Goal: Use online tool/utility: Utilize a website feature to perform a specific function

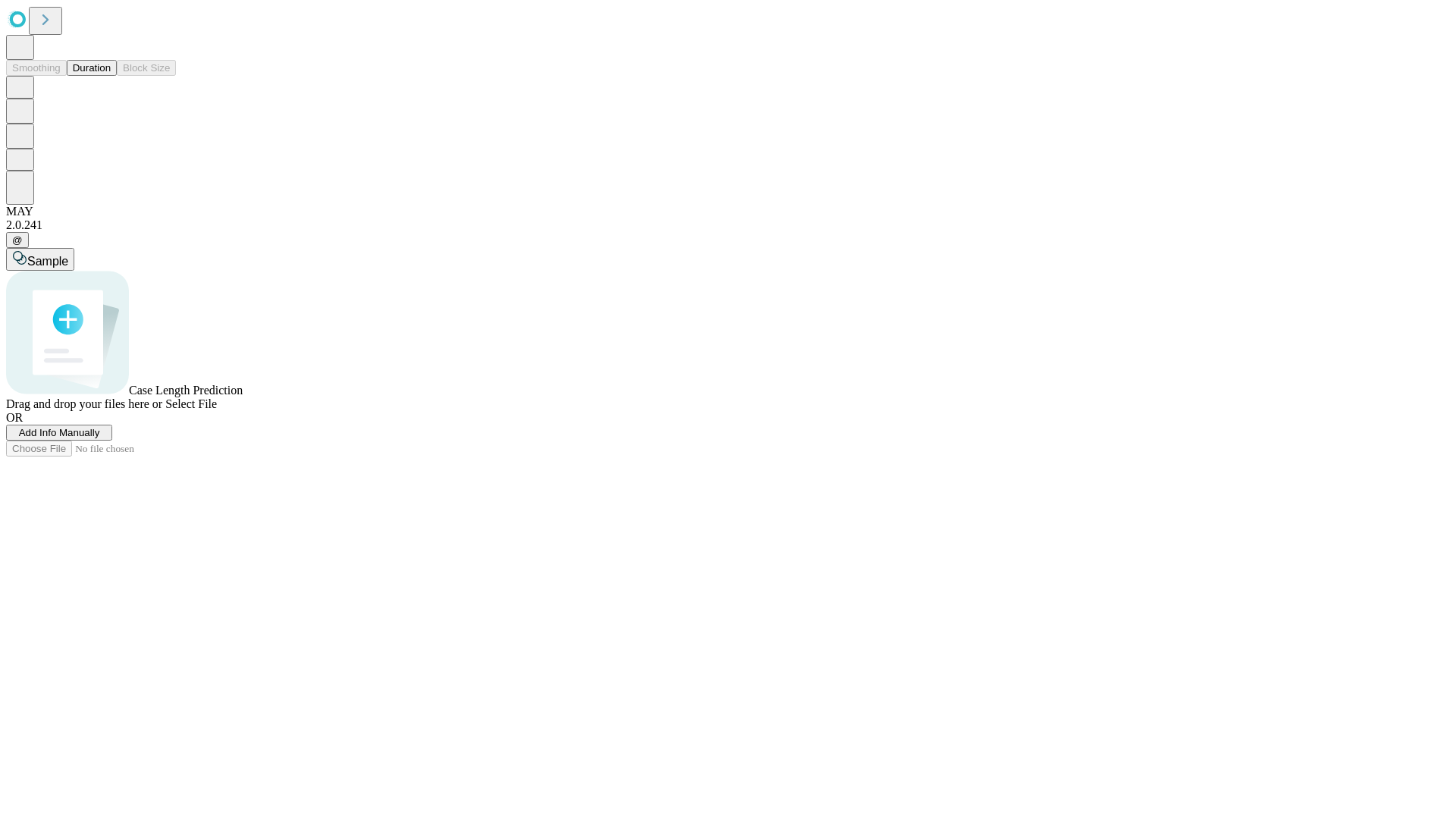
click at [100, 438] on span "Add Info Manually" at bounding box center [59, 432] width 81 height 11
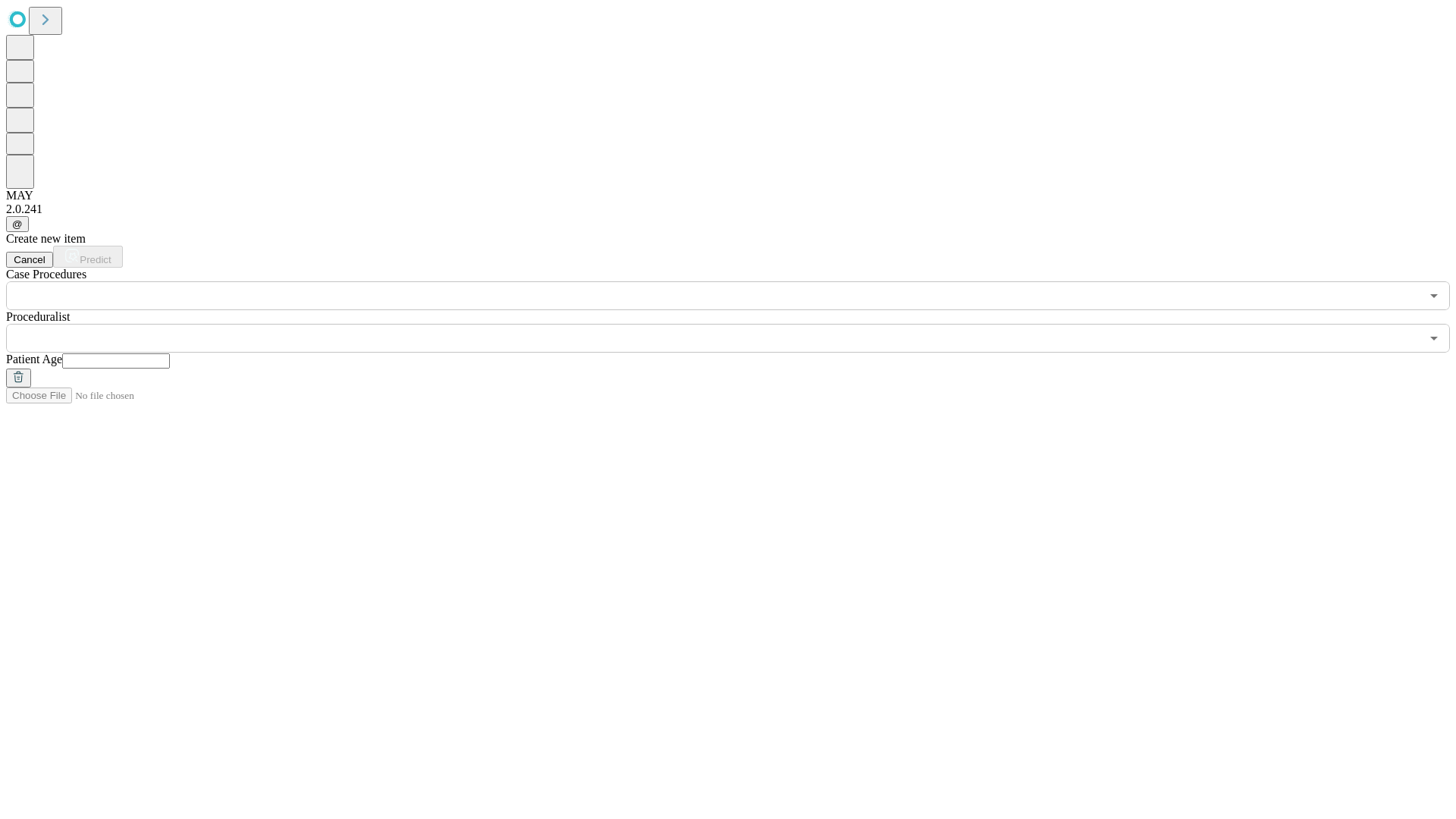
click at [170, 353] on input "text" at bounding box center [116, 361] width 108 height 16
type input "**"
click at [739, 323] on input "text" at bounding box center [713, 338] width 1414 height 29
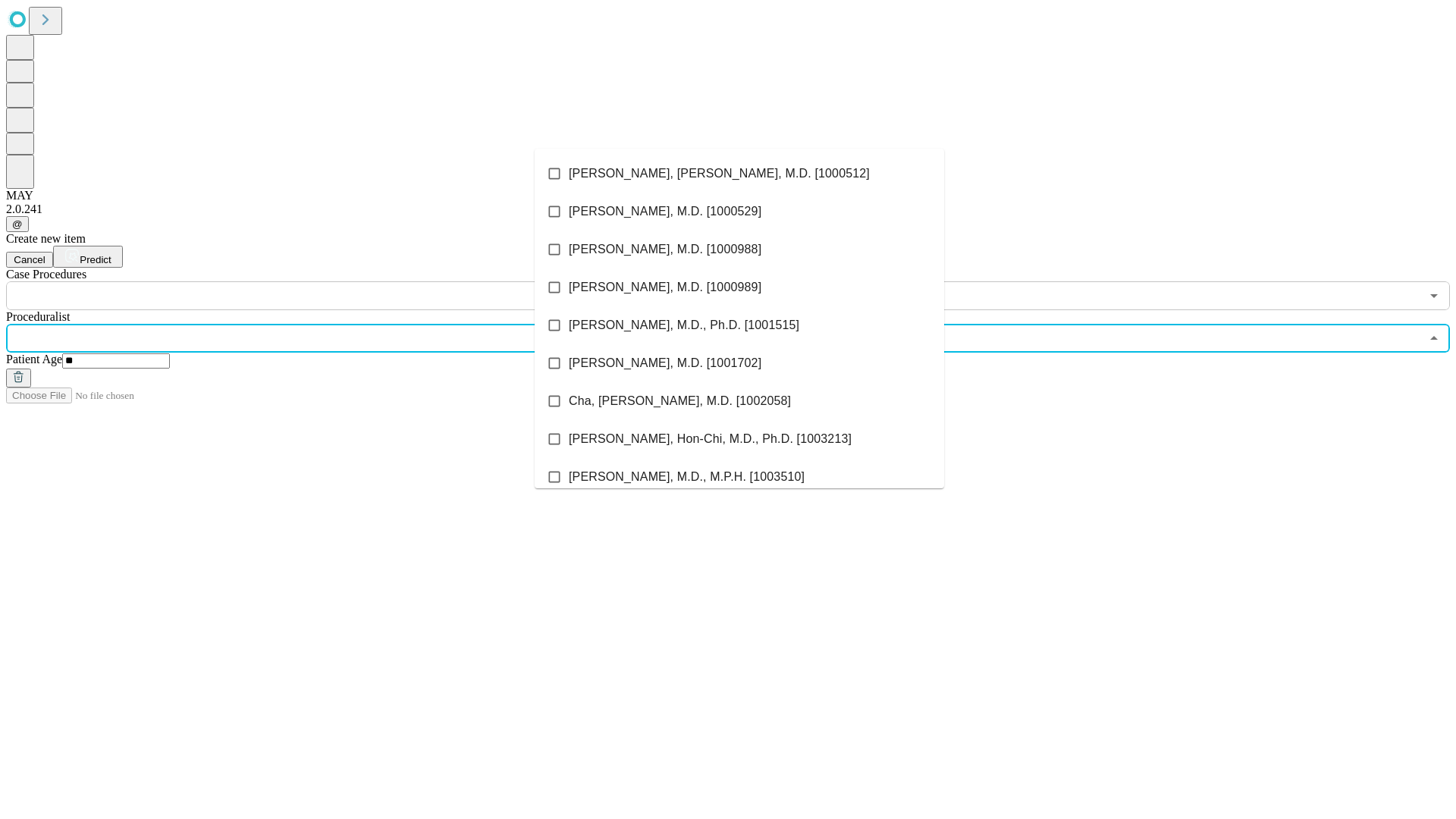
click at [739, 173] on li "[PERSON_NAME], [PERSON_NAME], M.D. [1000512]" at bounding box center [739, 173] width 409 height 38
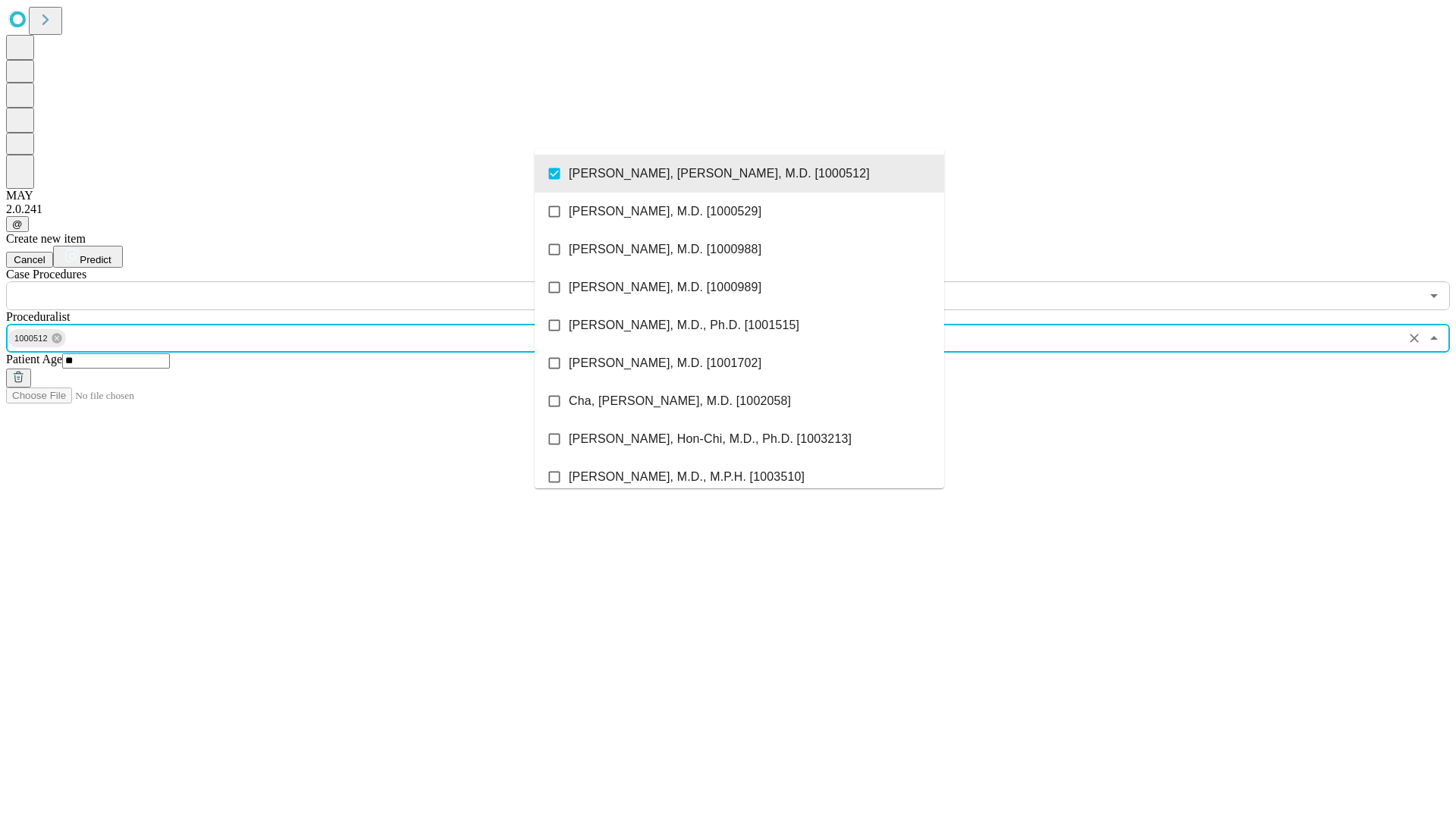
click at [319, 281] on input "text" at bounding box center [713, 296] width 1414 height 29
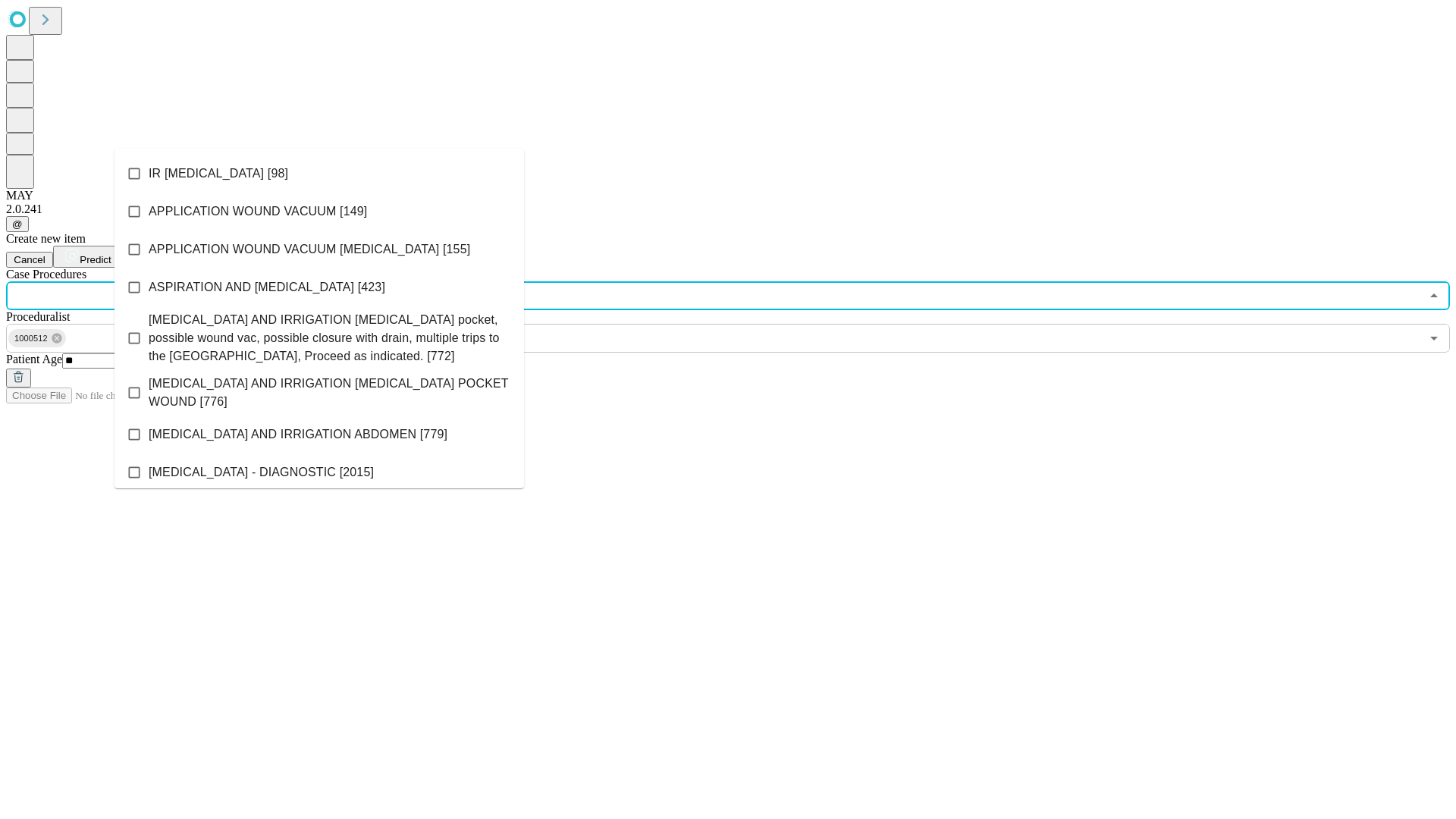
click at [319, 173] on li "IR [MEDICAL_DATA] [98]" at bounding box center [319, 173] width 409 height 38
click at [111, 254] on span "Predict" at bounding box center [95, 259] width 31 height 11
